Goal: Transaction & Acquisition: Purchase product/service

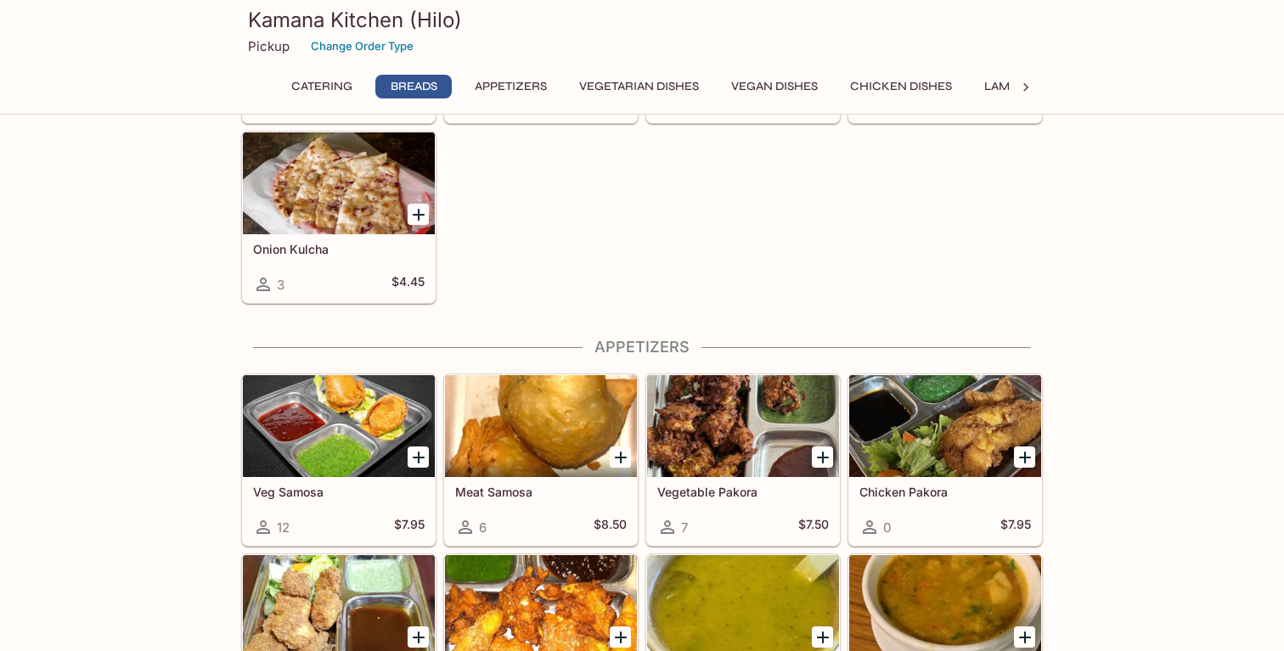
scroll to position [953, 0]
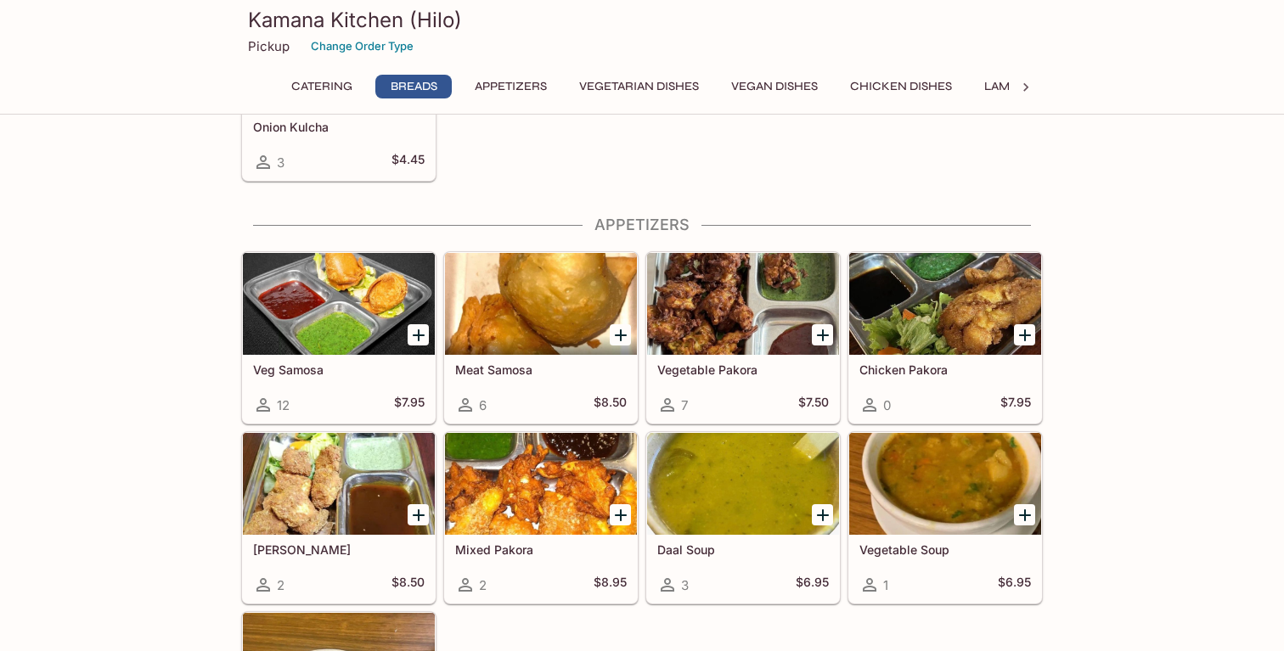
click at [413, 334] on icon "Add Veg Samosa" at bounding box center [419, 335] width 12 height 12
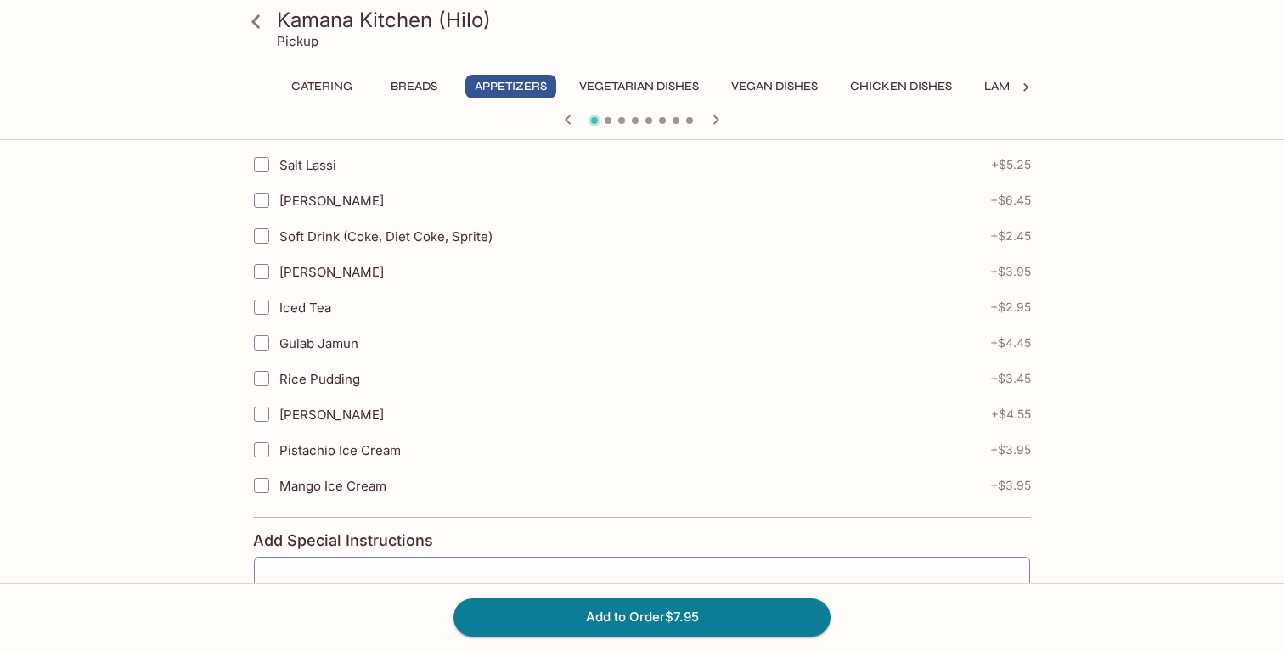
scroll to position [711, 0]
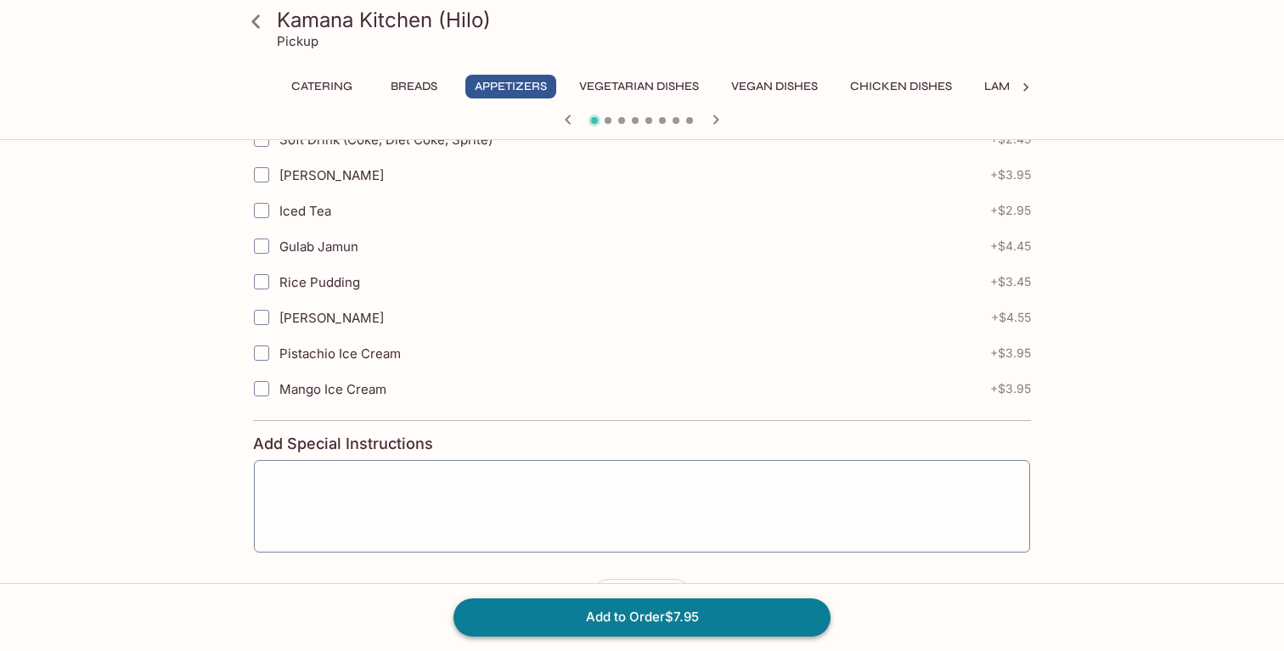
click at [520, 609] on button "Add to Order $7.95" at bounding box center [641, 617] width 377 height 37
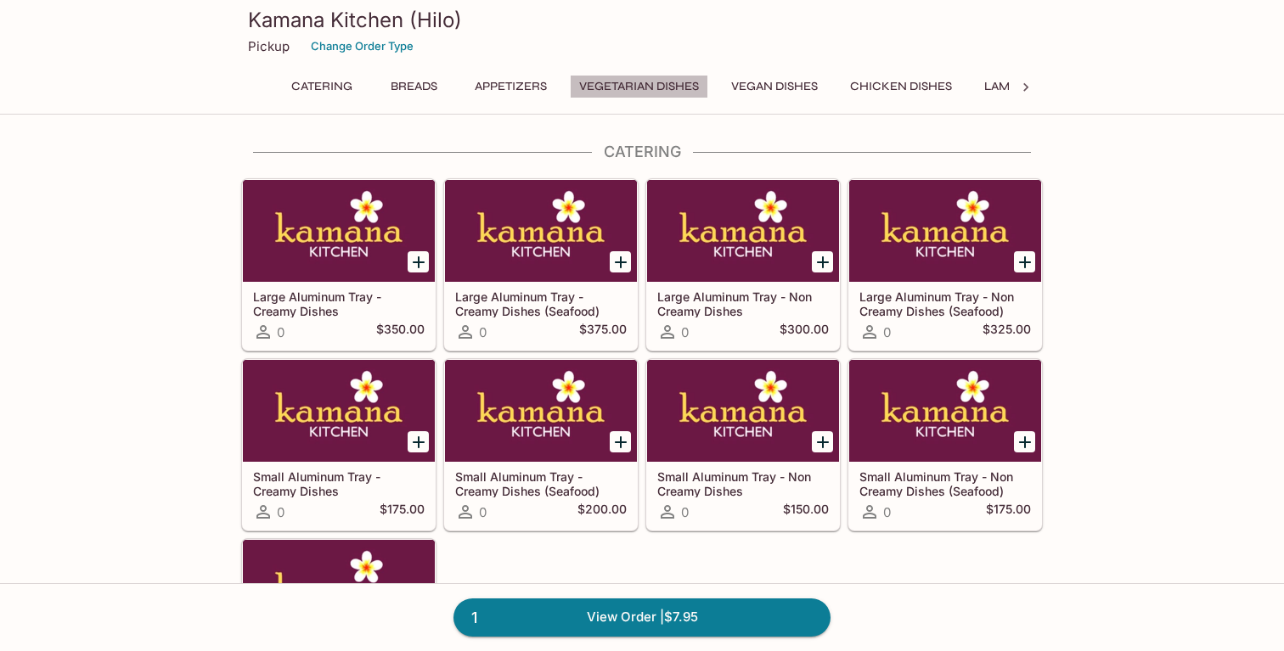
click at [599, 77] on button "Vegetarian Dishes" at bounding box center [639, 87] width 138 height 24
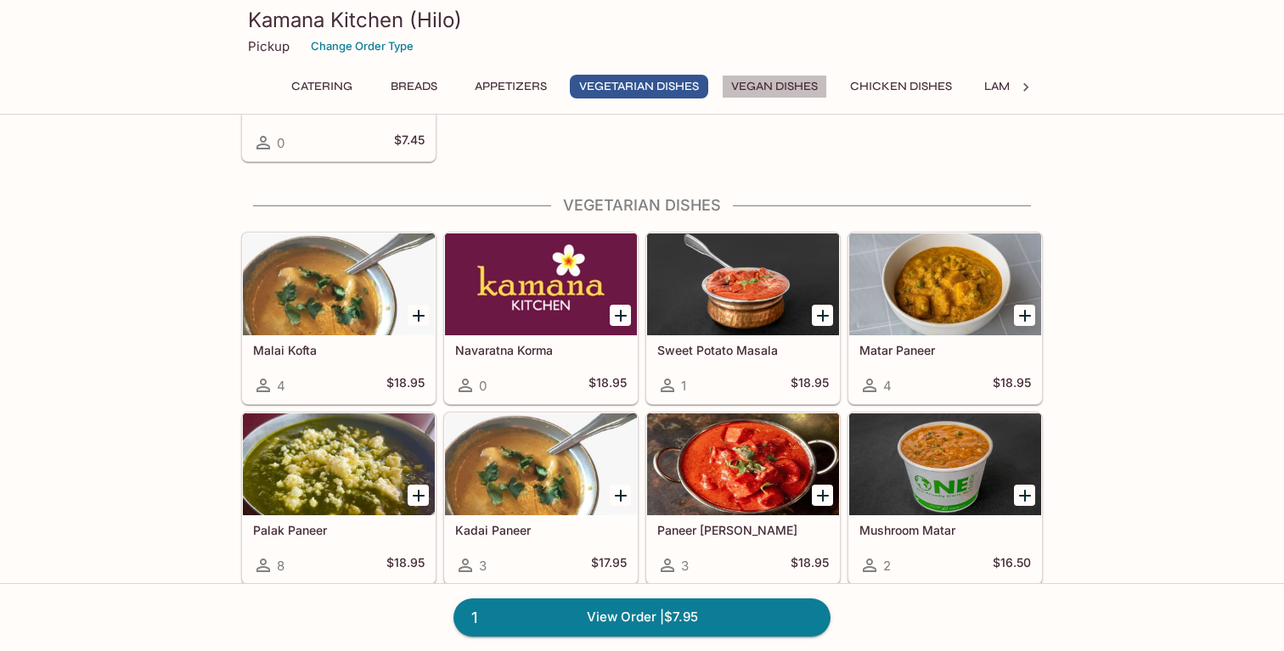
click at [725, 87] on button "Vegan Dishes" at bounding box center [774, 87] width 105 height 24
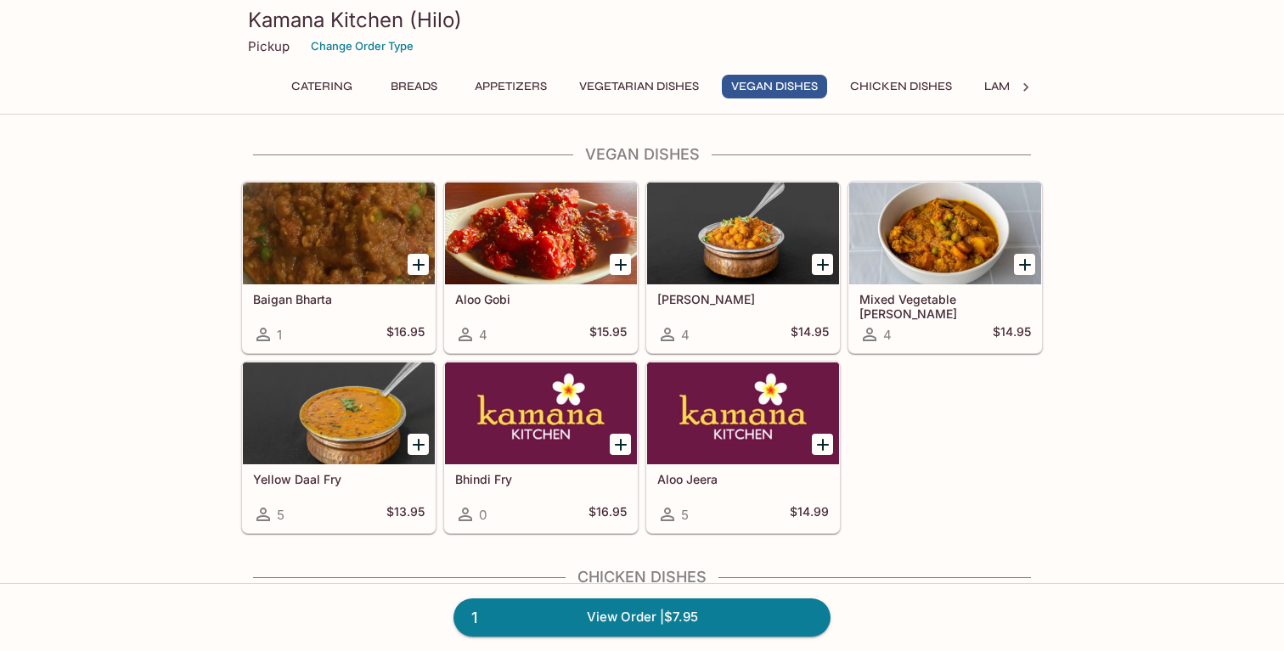
scroll to position [2229, 0]
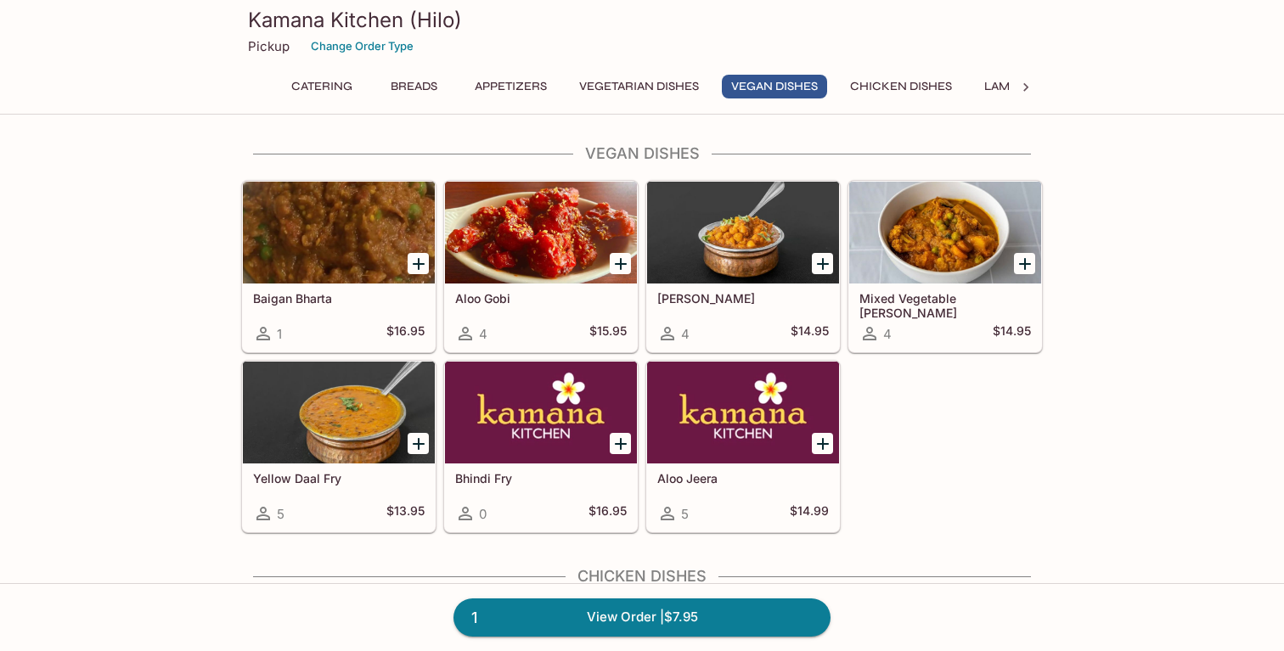
click at [970, 248] on div at bounding box center [945, 233] width 192 height 102
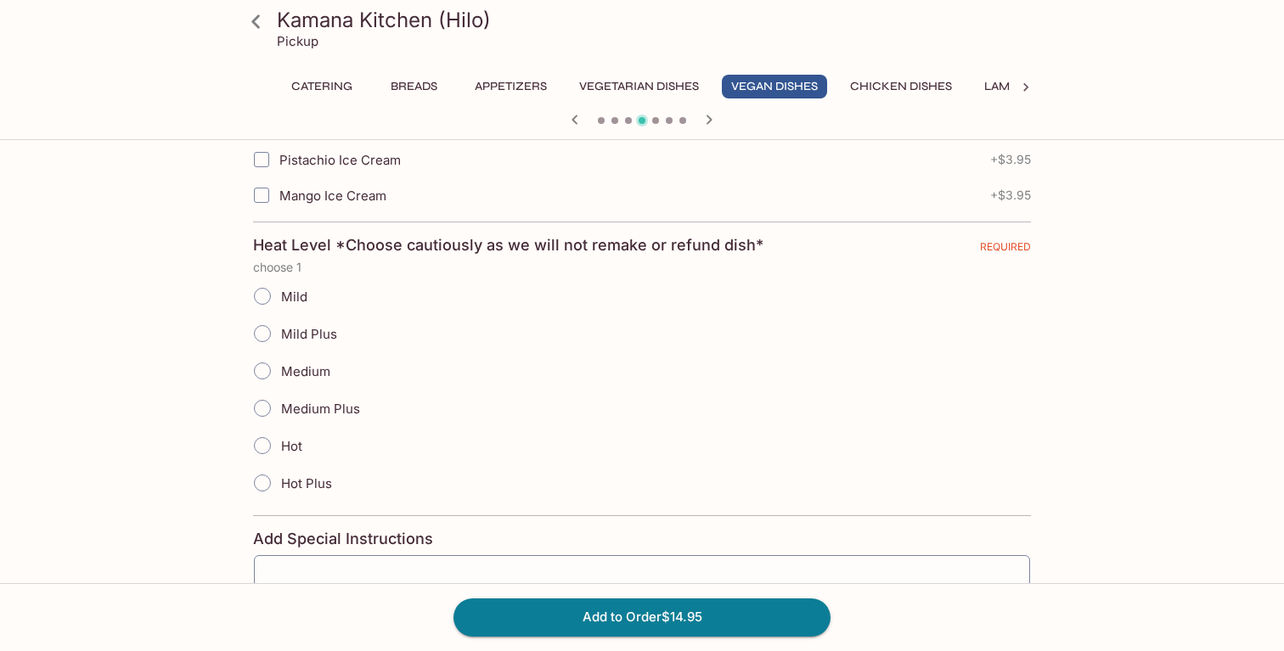
scroll to position [1061, 0]
